Goal: Information Seeking & Learning: Understand process/instructions

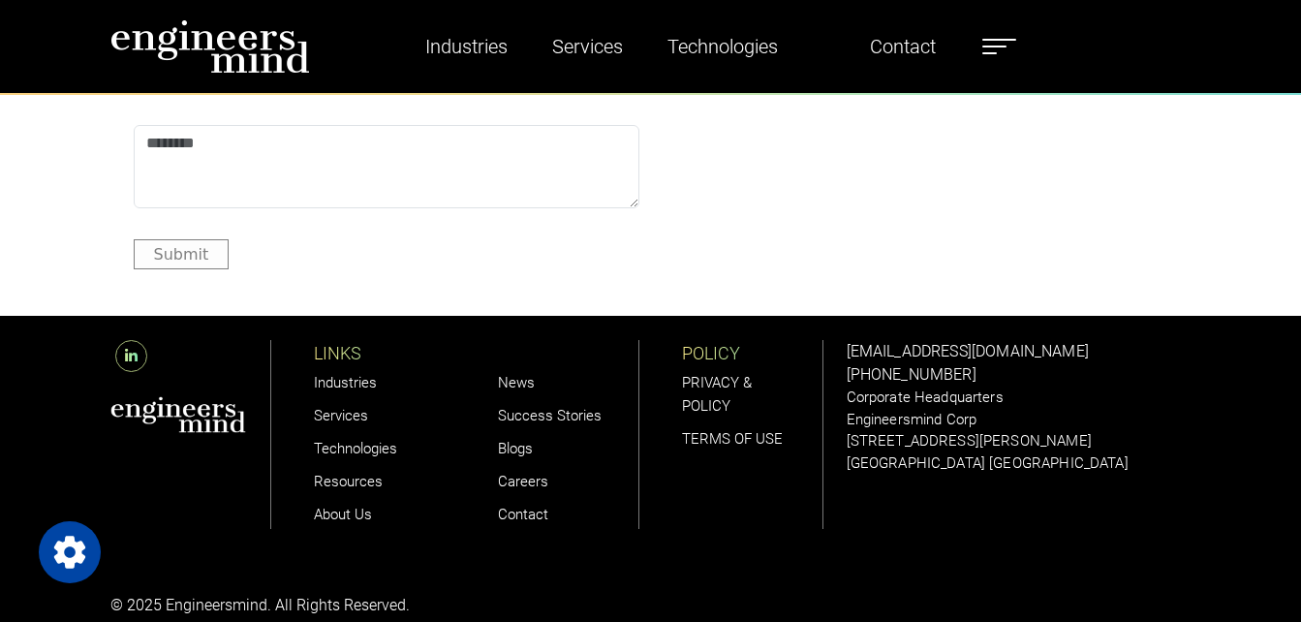
scroll to position [5862, 0]
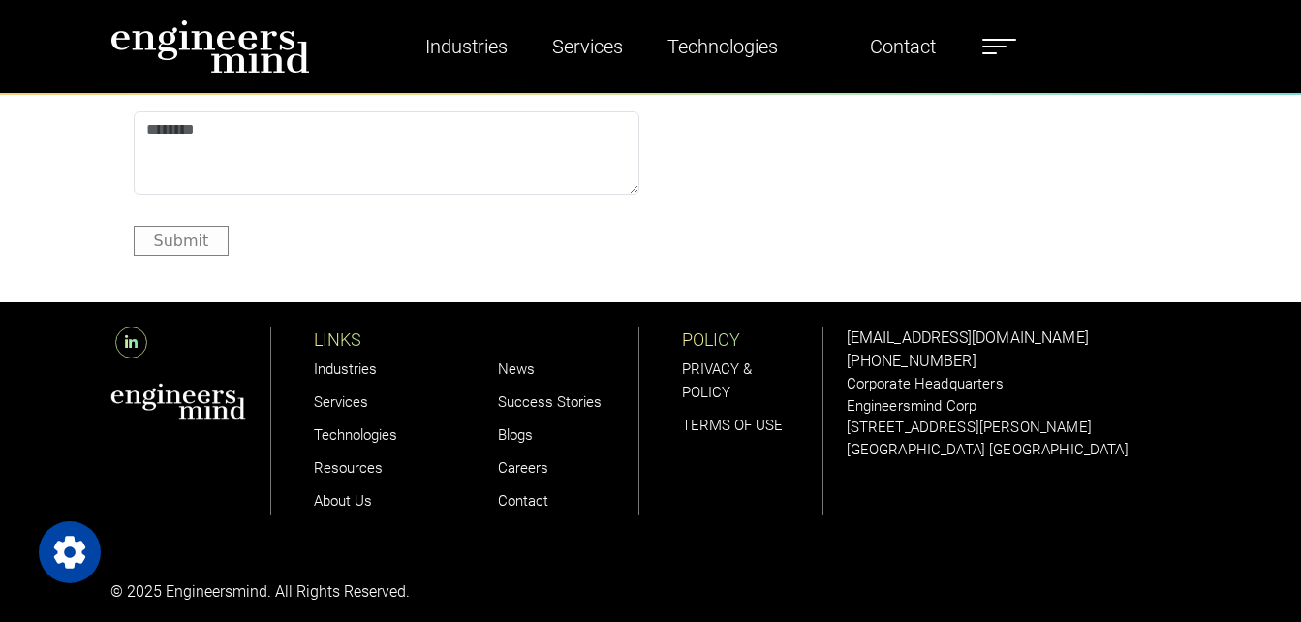
drag, startPoint x: 729, startPoint y: 243, endPoint x: 750, endPoint y: 255, distance: 23.4
click at [750, 255] on div "Submit" at bounding box center [651, 241] width 1035 height 30
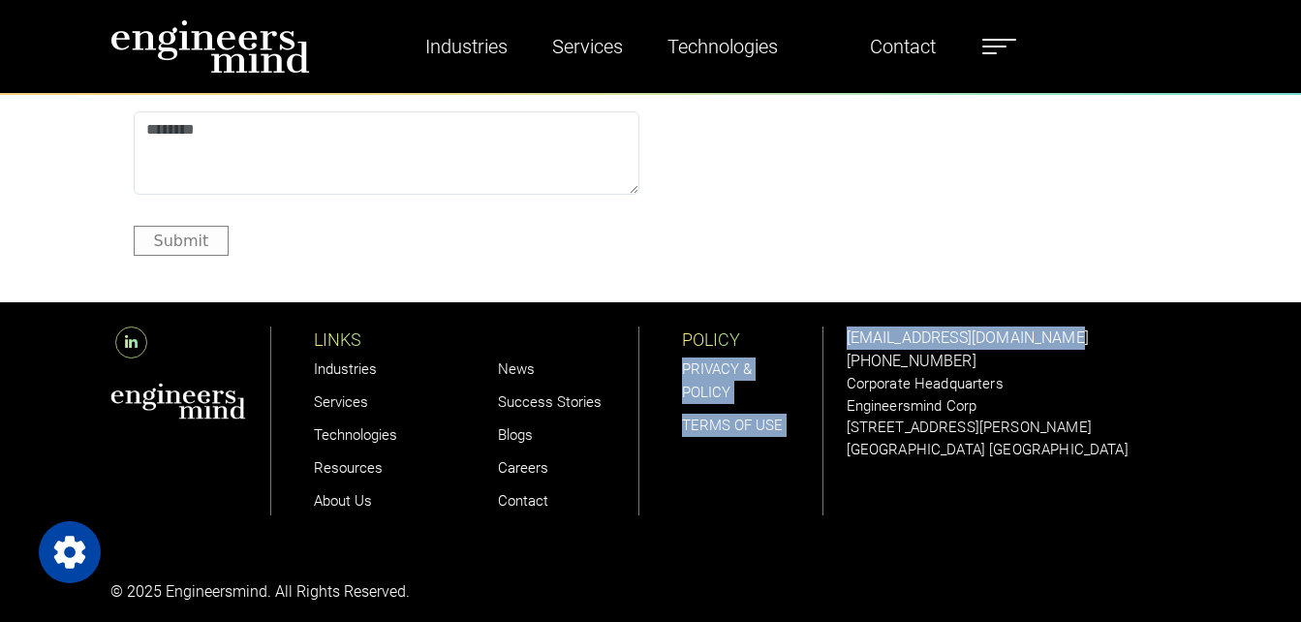
drag, startPoint x: 735, startPoint y: 335, endPoint x: 1068, endPoint y: 346, distance: 332.4
click at [1068, 346] on div "LINKS Industries Services Technologies Resources About Us News Success Stories …" at bounding box center [651, 421] width 1104 height 239
click at [779, 427] on link "TERMS OF USE" at bounding box center [732, 425] width 101 height 17
click at [661, 517] on div "POLICY PRIVACY & POLICY TERMS OF USE" at bounding box center [743, 421] width 184 height 239
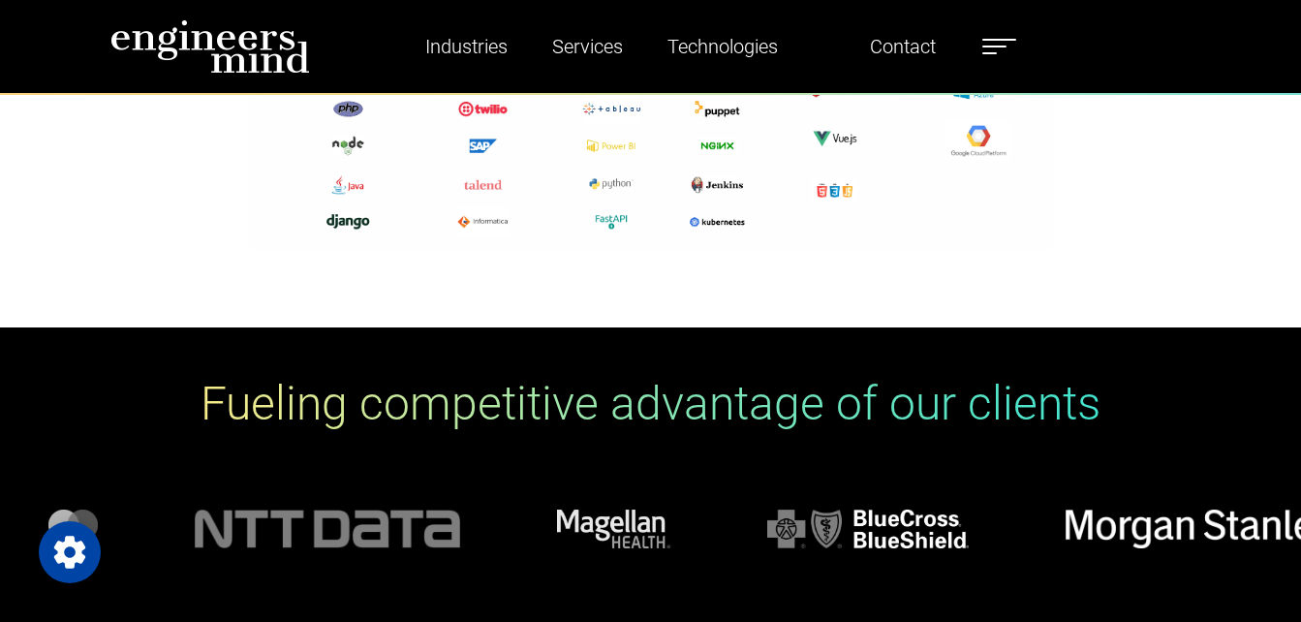
scroll to position [7607, 0]
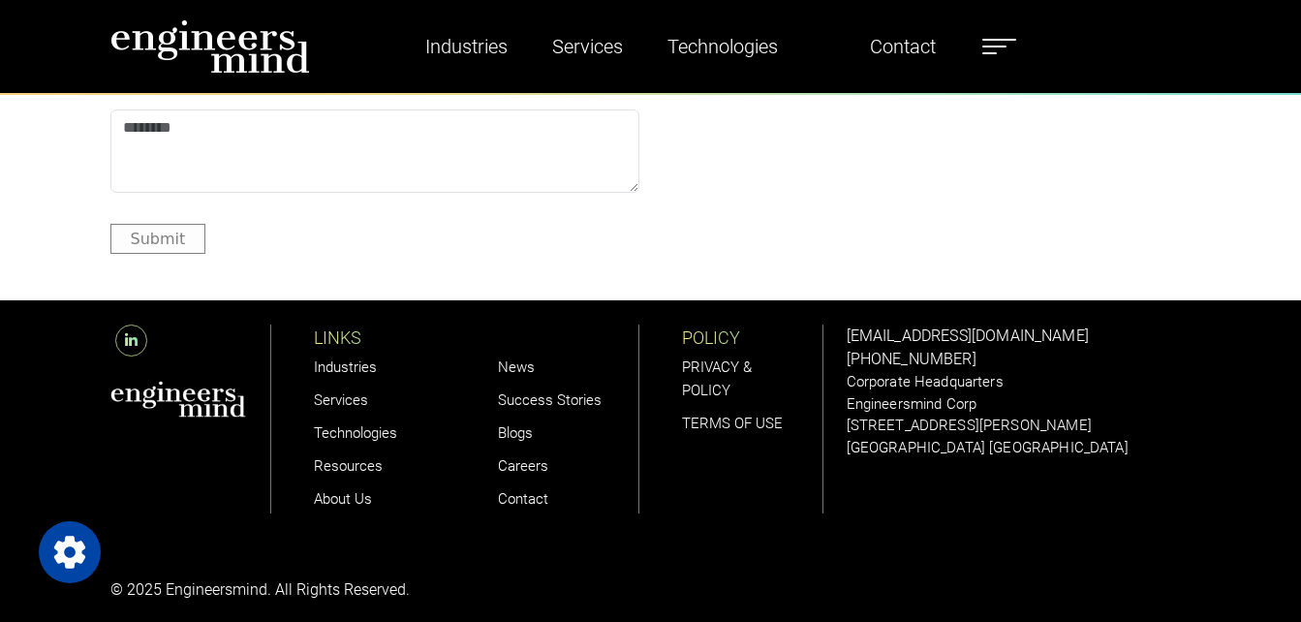
drag, startPoint x: 738, startPoint y: 317, endPoint x: 978, endPoint y: 345, distance: 241.9
click at [978, 345] on div "LINKS Industries Services Technologies Resources About Us News Success Stories …" at bounding box center [651, 419] width 1104 height 239
copy div "PRIVACY & POLICY TERMS OF USE [EMAIL_ADDRESS][DOMAIN_NAME] [PHONE_NUMBER]"
